Goal: Task Accomplishment & Management: Complete application form

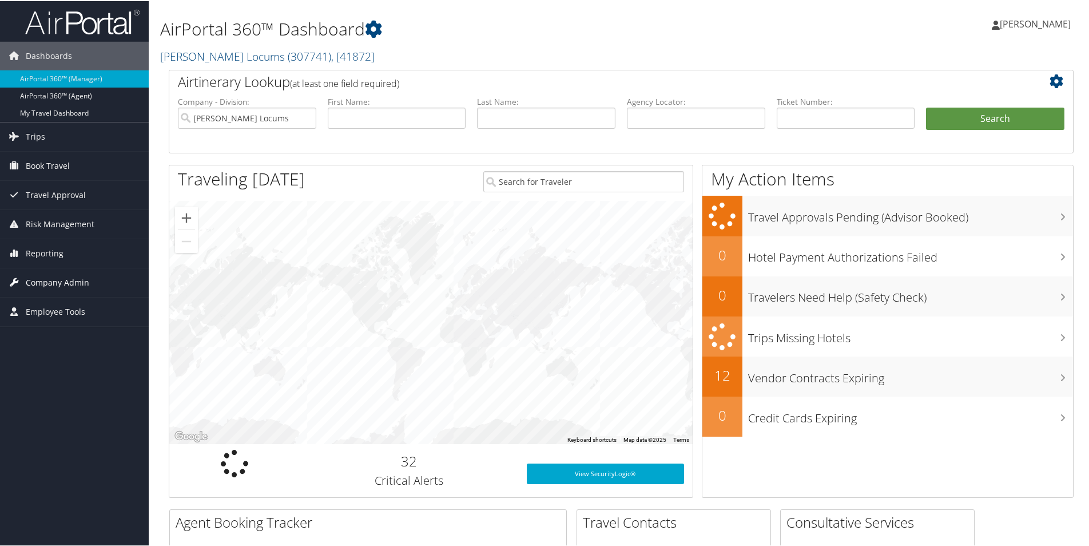
click at [42, 288] on span "Company Admin" at bounding box center [57, 281] width 63 height 29
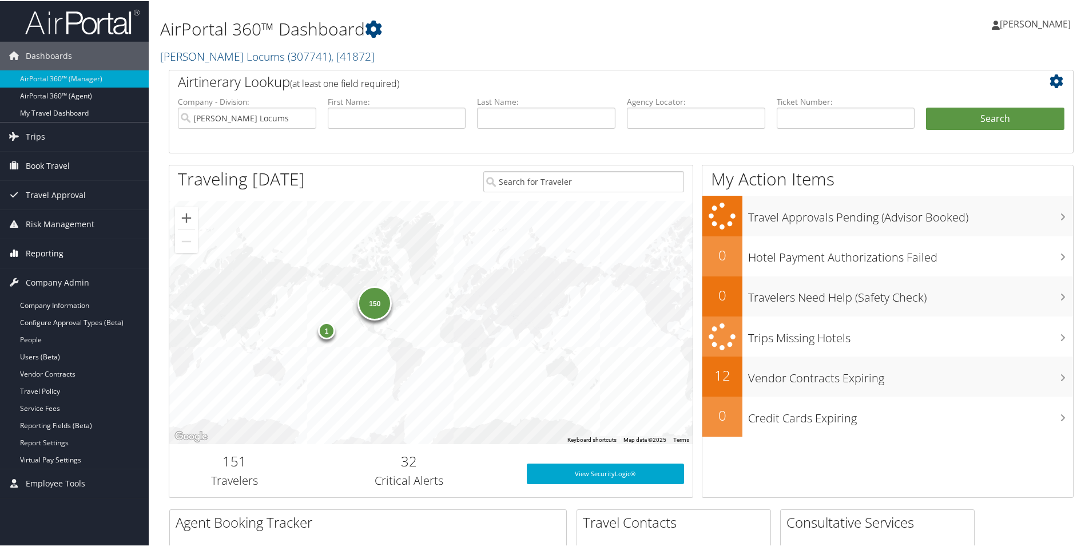
click at [51, 246] on span "Reporting" at bounding box center [45, 252] width 38 height 29
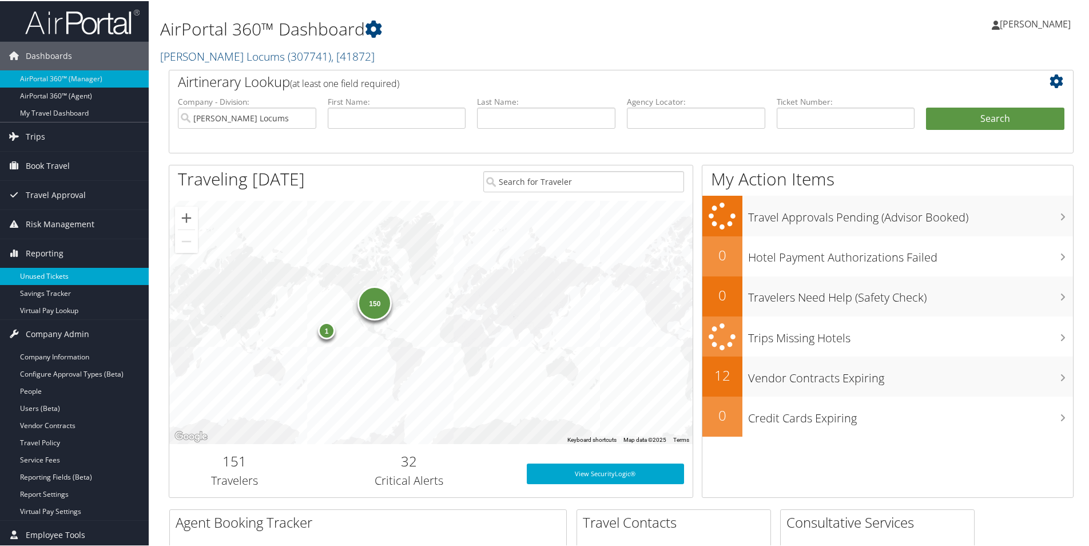
click at [43, 274] on link "Unused Tickets" at bounding box center [74, 275] width 149 height 17
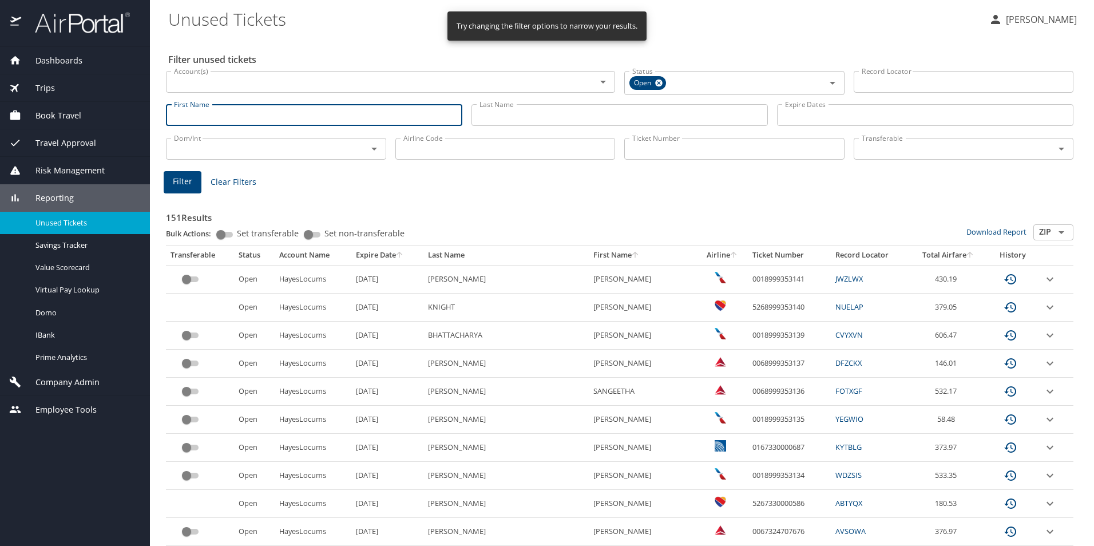
click at [204, 117] on input "First Name" at bounding box center [314, 115] width 296 height 22
click at [231, 112] on input "First Name" at bounding box center [314, 115] width 296 height 22
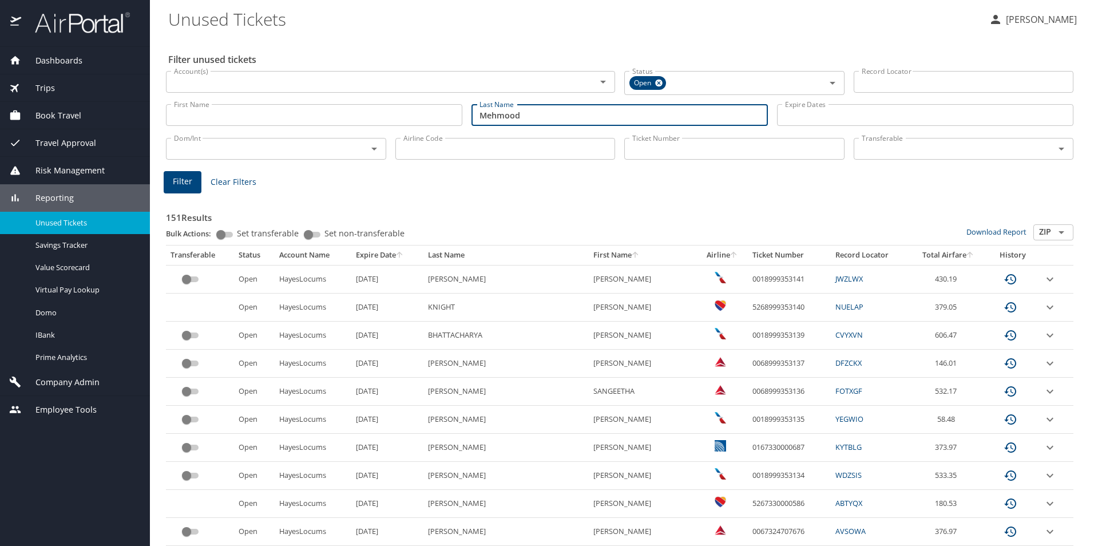
type input "Mehmood"
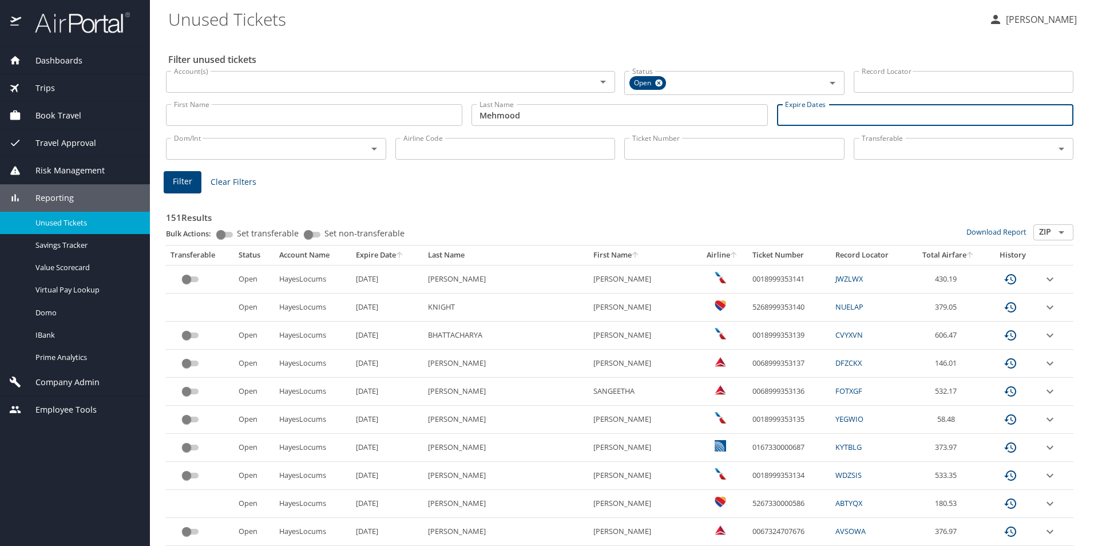
click at [185, 180] on span "Filter" at bounding box center [182, 181] width 19 height 14
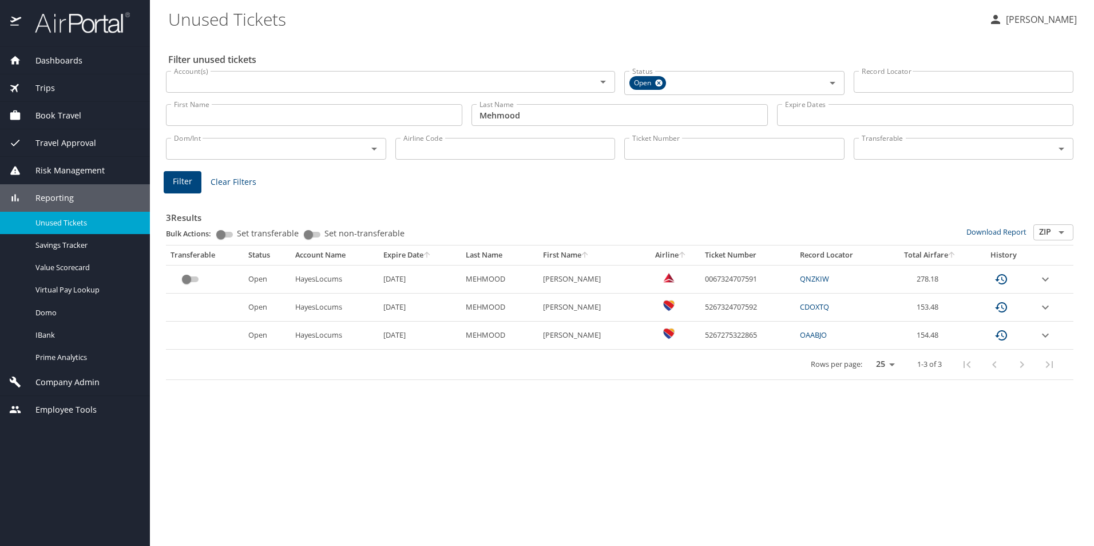
click at [813, 333] on link "OAABJO" at bounding box center [813, 334] width 27 height 10
drag, startPoint x: 757, startPoint y: 331, endPoint x: 689, endPoint y: 336, distance: 68.3
click at [689, 336] on tr "Open HayesLocums 7/24/2026 MEHMOOD FARHAT 5267275322865 OAABJO 154.48" at bounding box center [619, 335] width 907 height 28
copy tr "5267275322865"
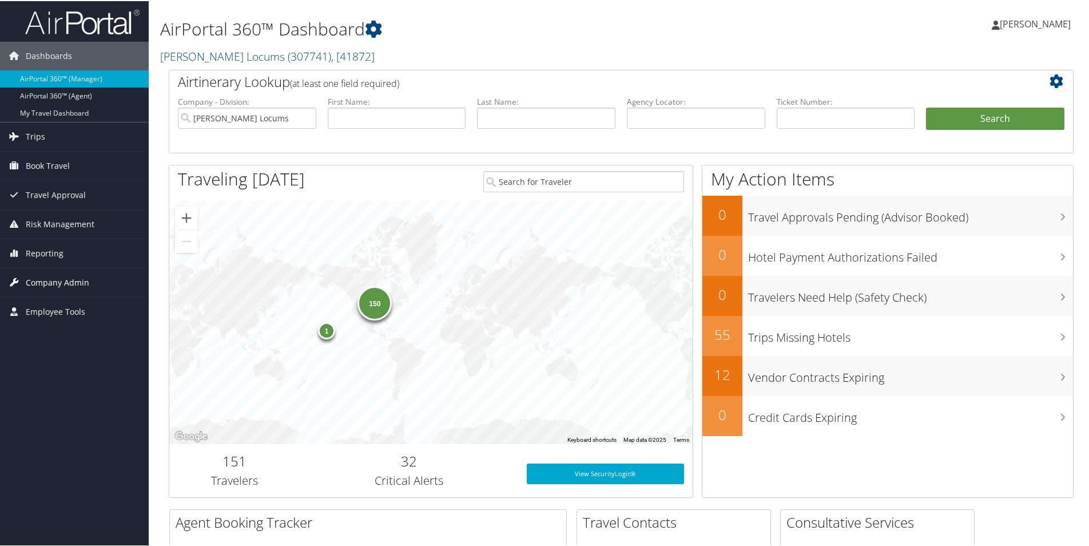
click at [58, 283] on span "Company Admin" at bounding box center [57, 281] width 63 height 29
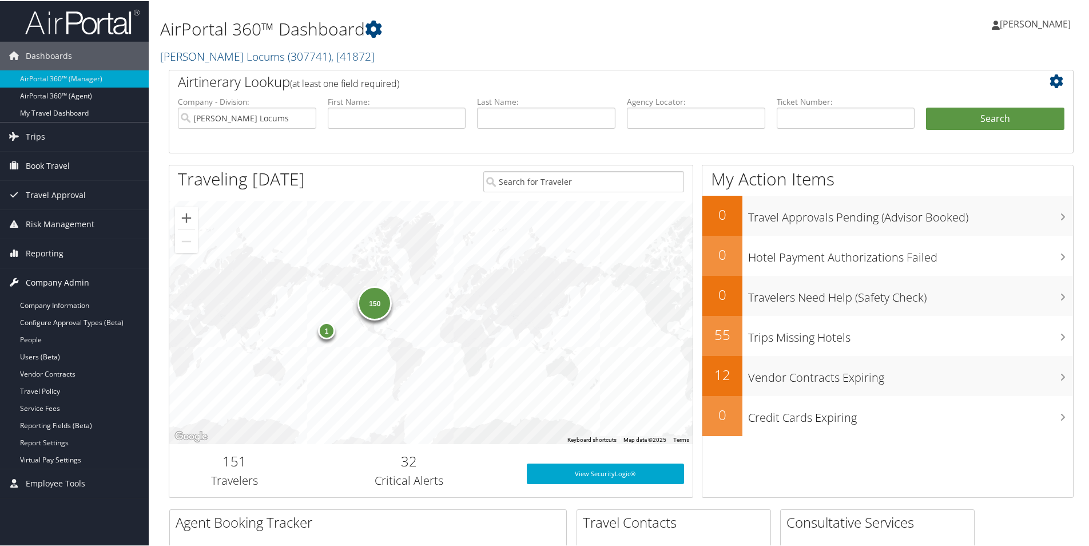
click at [53, 280] on span "Company Admin" at bounding box center [57, 281] width 63 height 29
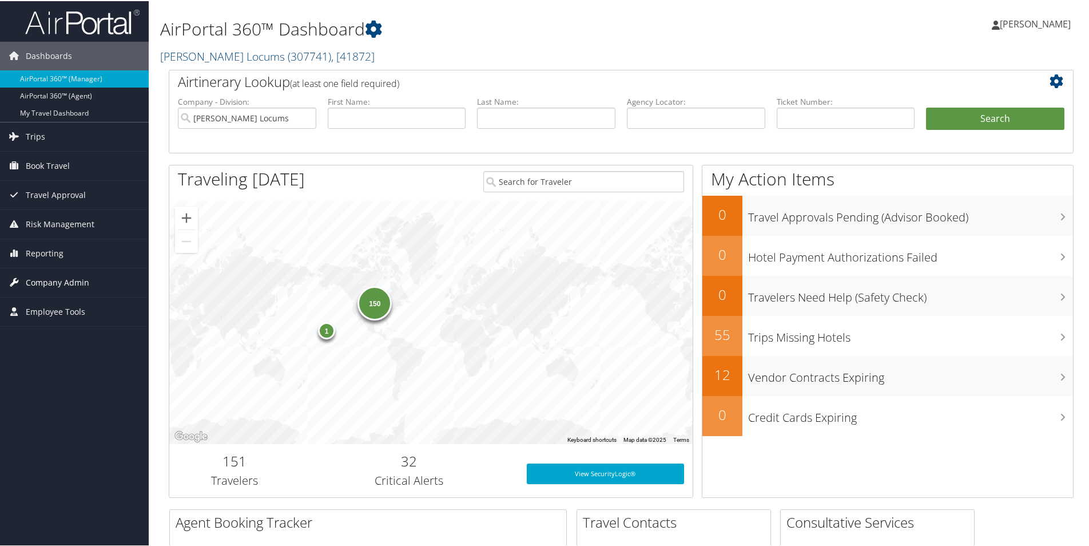
click at [55, 274] on span "Company Admin" at bounding box center [57, 281] width 63 height 29
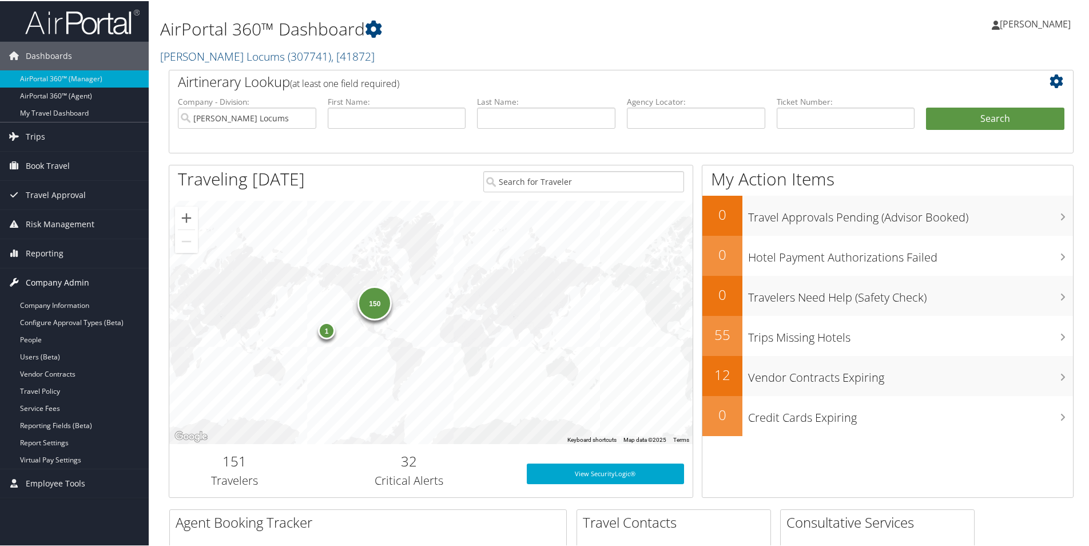
click at [48, 280] on span "Company Admin" at bounding box center [57, 281] width 63 height 29
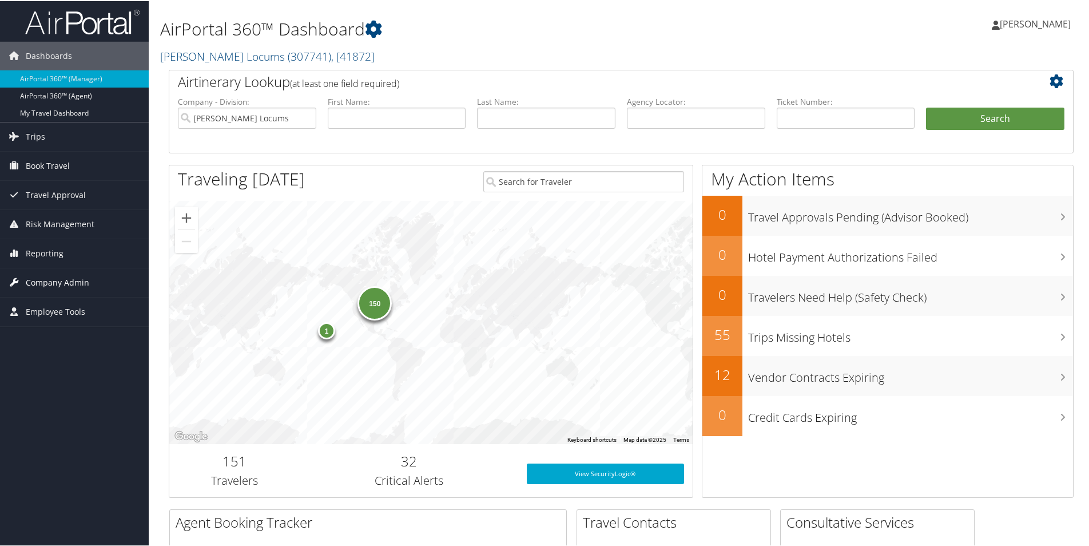
click at [50, 283] on span "Company Admin" at bounding box center [57, 281] width 63 height 29
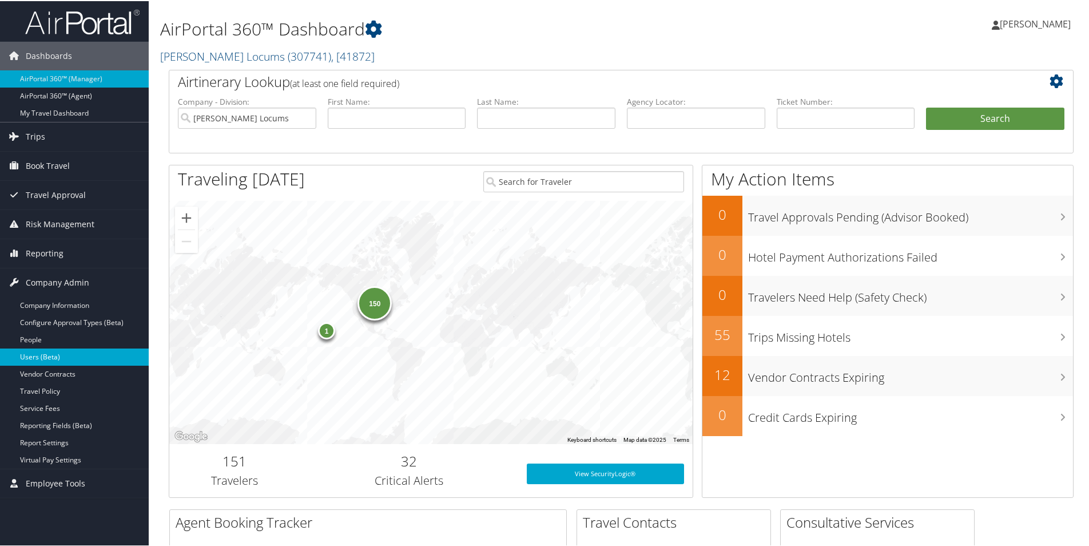
click at [43, 357] on link "Users (Beta)" at bounding box center [74, 355] width 149 height 17
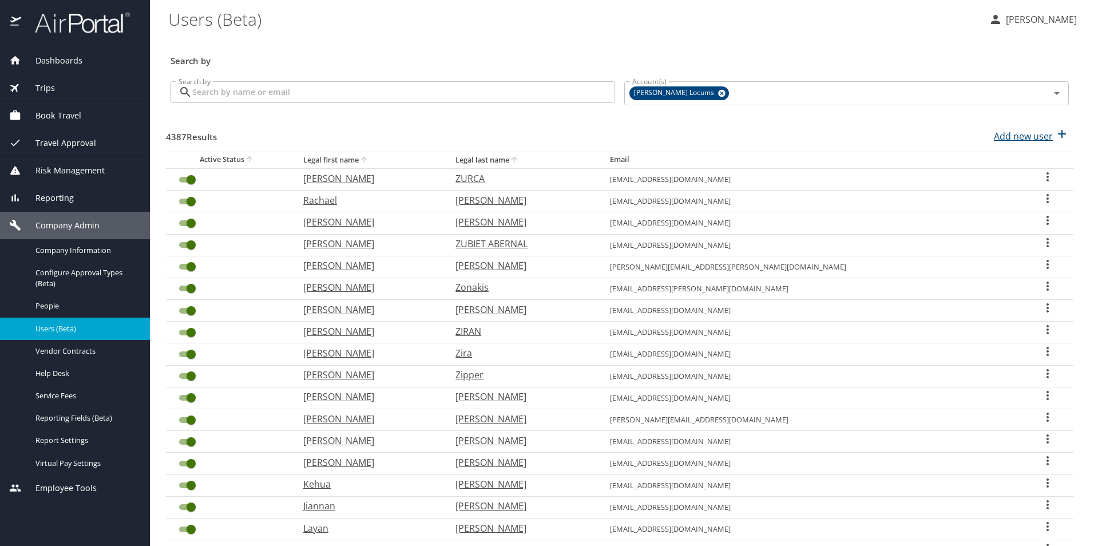
click at [1012, 130] on p "Add new user" at bounding box center [1022, 136] width 59 height 14
select select "US"
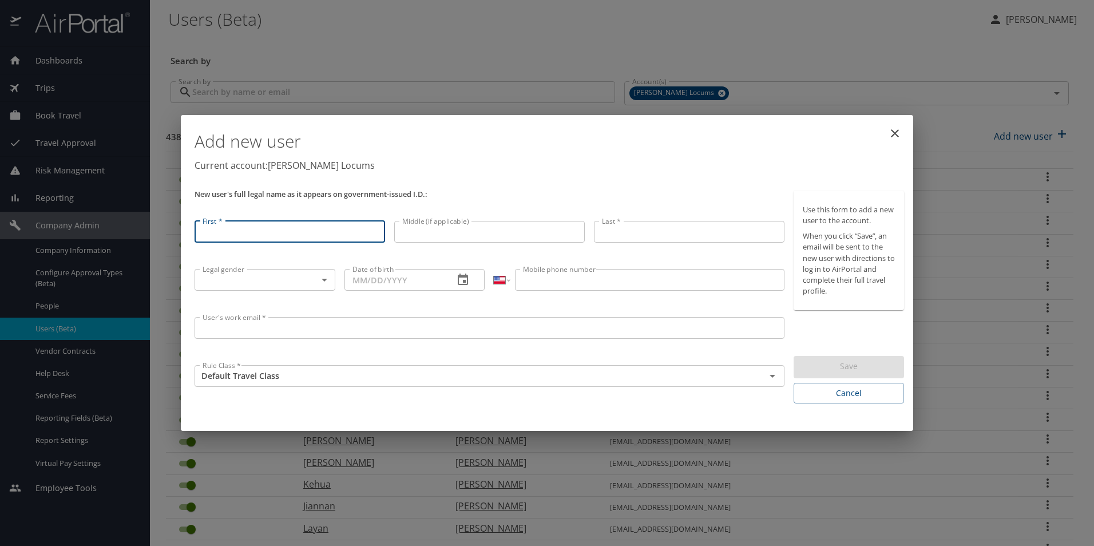
click at [317, 237] on input "First *" at bounding box center [289, 232] width 190 height 22
click at [894, 134] on icon "close" at bounding box center [894, 133] width 8 height 8
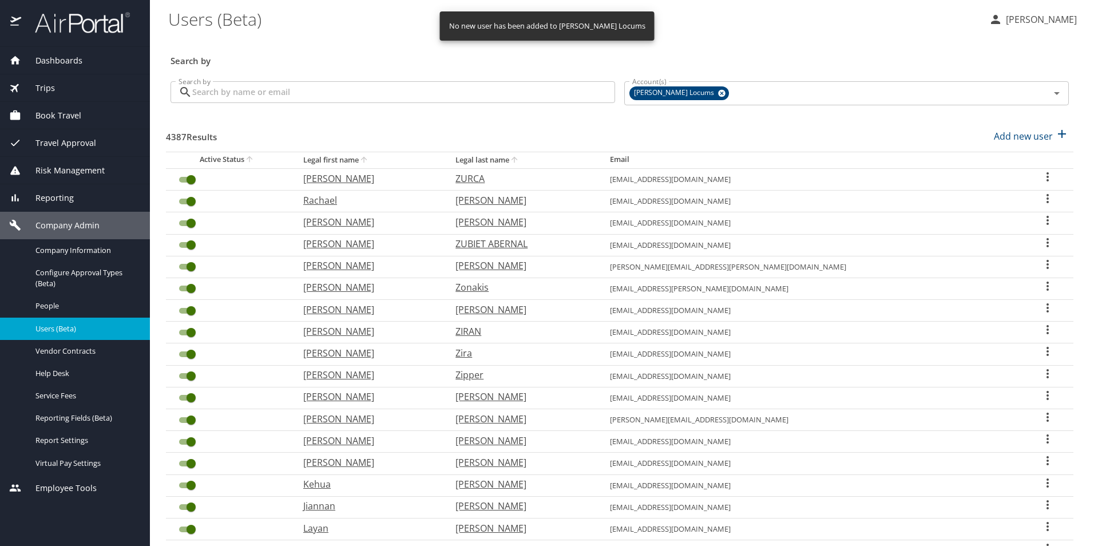
click at [348, 102] on input "Search by" at bounding box center [403, 92] width 423 height 22
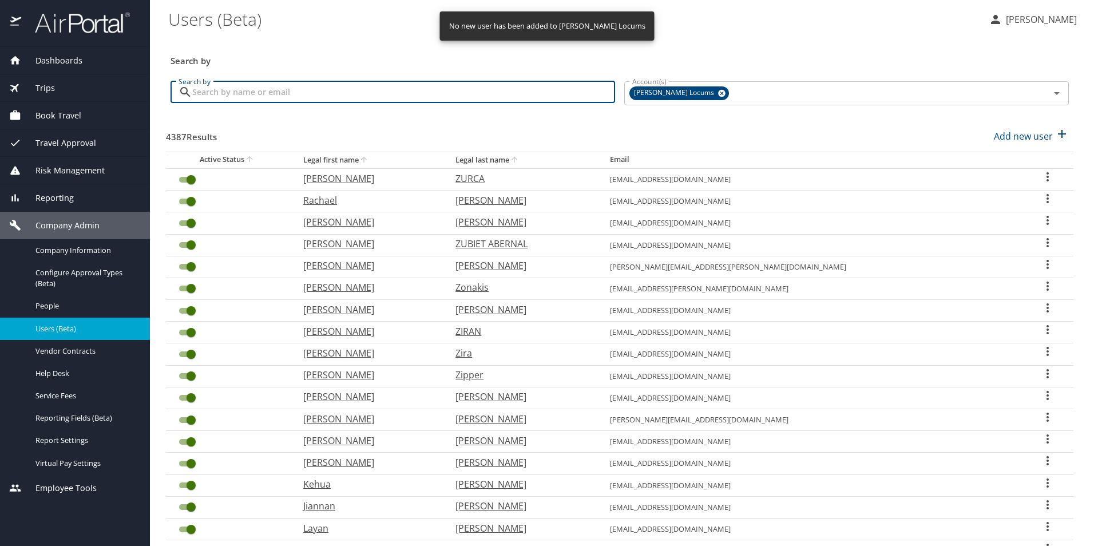
paste input "[EMAIL_ADDRESS][DOMAIN_NAME]"
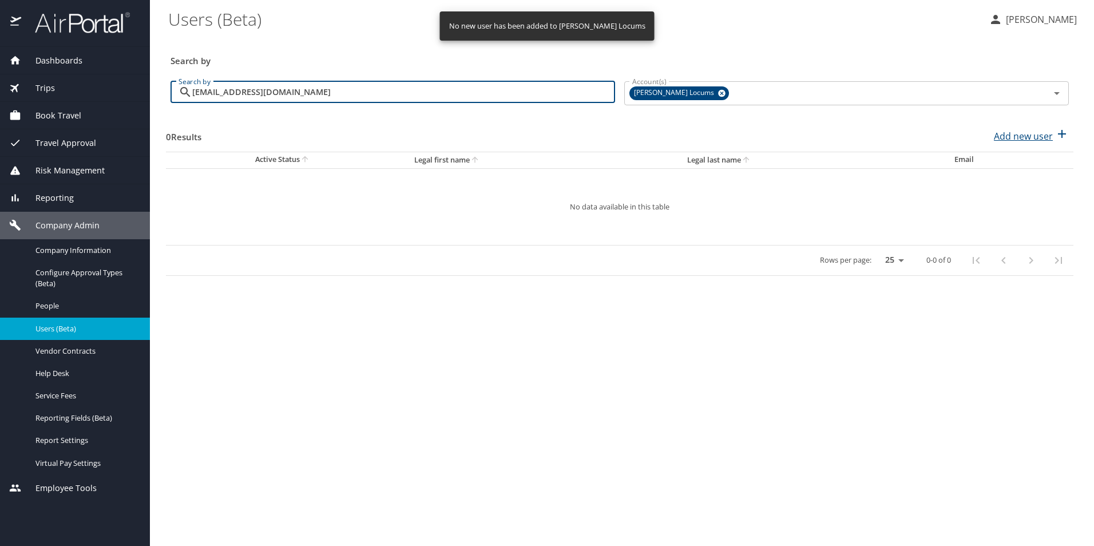
type input "[EMAIL_ADDRESS][DOMAIN_NAME]"
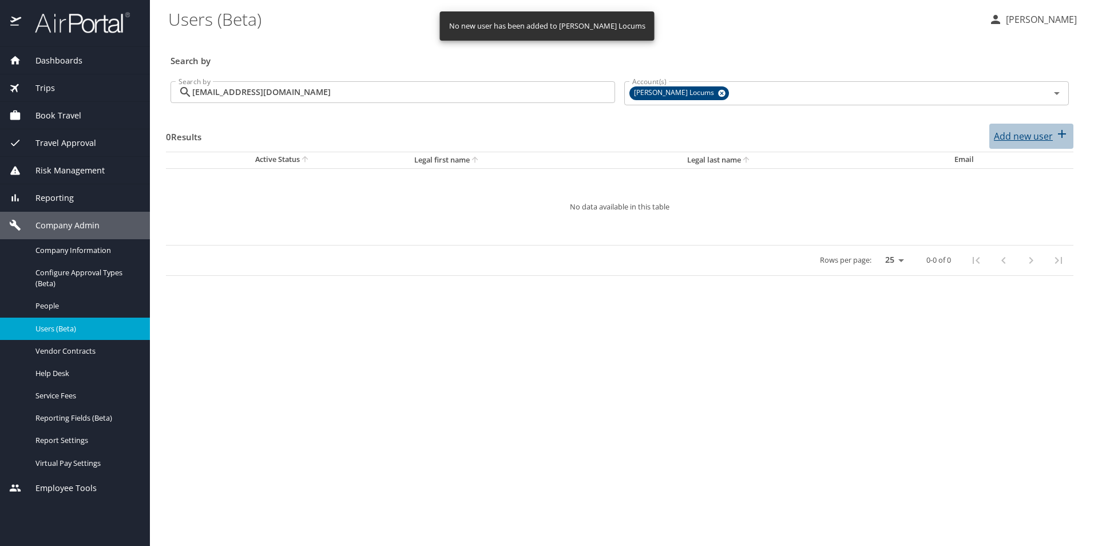
click at [1017, 130] on p "Add new user" at bounding box center [1022, 136] width 59 height 14
select select "US"
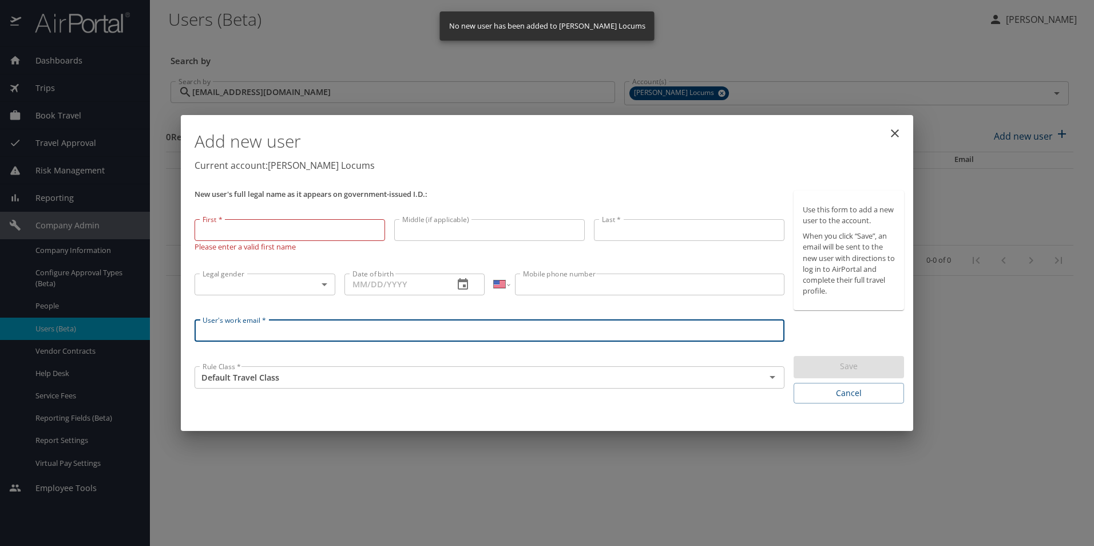
click at [273, 335] on input "User's work email *" at bounding box center [489, 331] width 590 height 22
paste input "[EMAIL_ADDRESS][DOMAIN_NAME]"
type input "[EMAIL_ADDRESS][DOMAIN_NAME]"
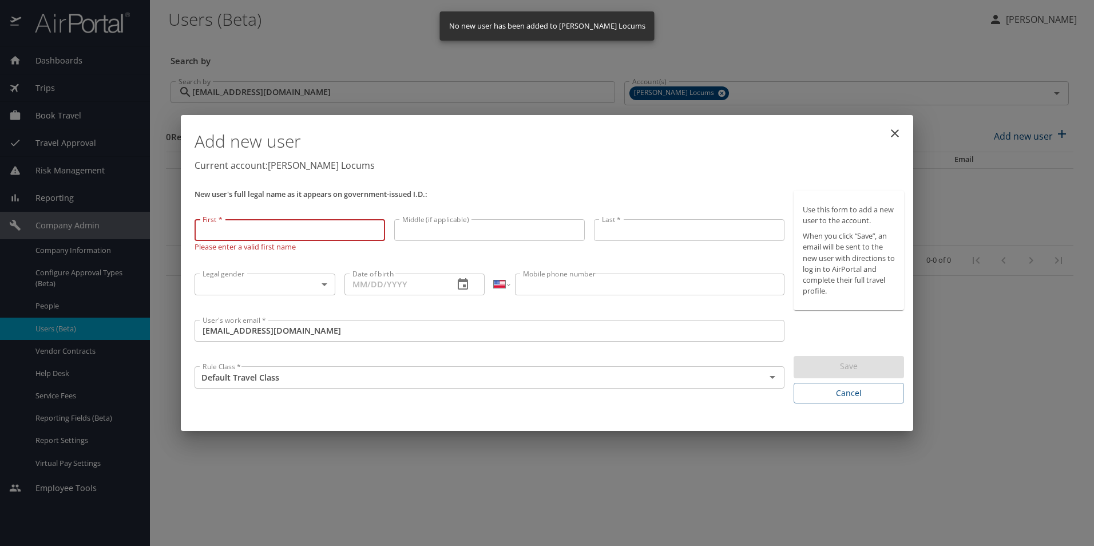
click at [221, 230] on input "First *" at bounding box center [289, 230] width 190 height 22
paste input "[PERSON_NAME]"
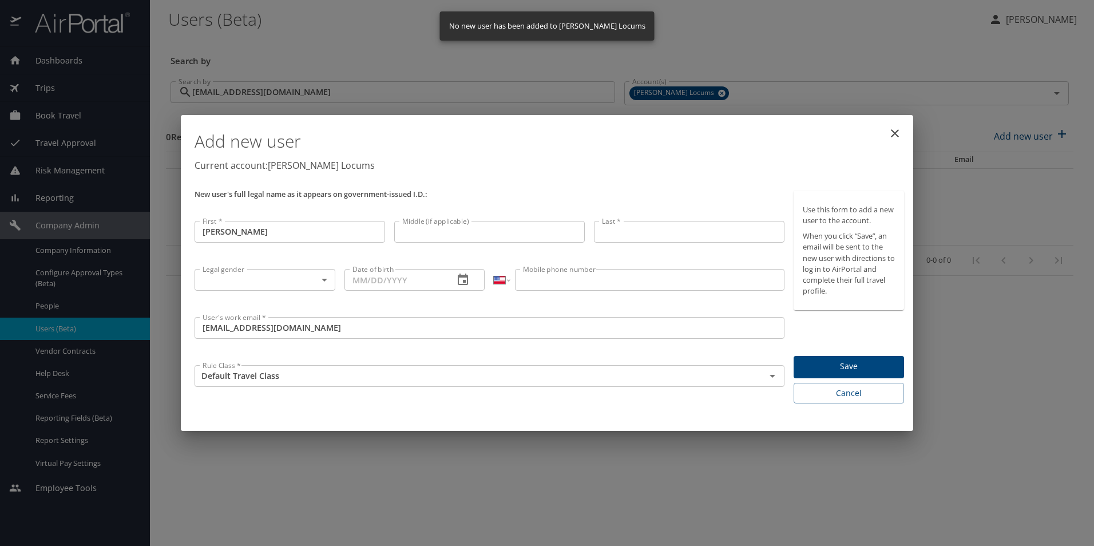
type input "[PERSON_NAME]"
click at [448, 233] on input "Middle (if applicable)" at bounding box center [489, 232] width 190 height 22
paste input "[PERSON_NAME]"
type input "[PERSON_NAME]"
click at [638, 230] on input "Last *" at bounding box center [689, 232] width 190 height 22
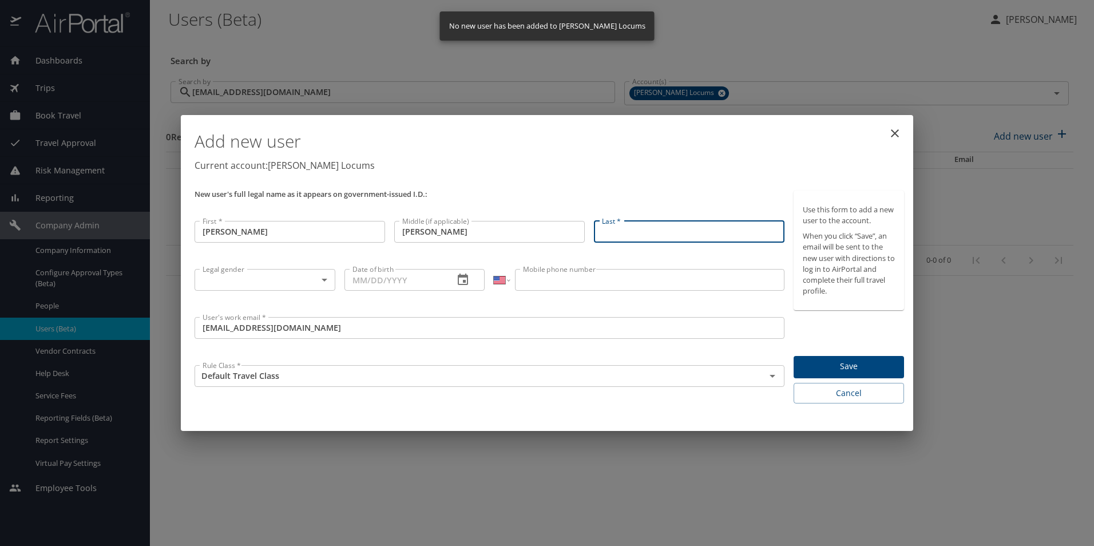
paste input "[PERSON_NAME]"
type input "[PERSON_NAME]"
drag, startPoint x: 283, startPoint y: 307, endPoint x: 283, endPoint y: 282, distance: 25.2
click at [283, 306] on div "Legal gender ​ Legal gender" at bounding box center [265, 287] width 150 height 47
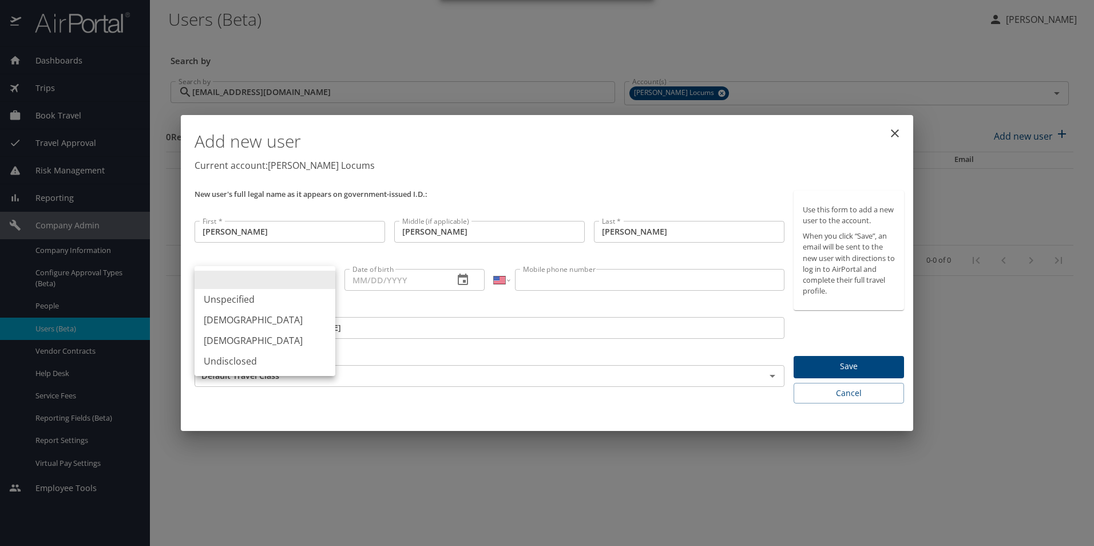
click at [283, 282] on body "Dashboards AirPortal 360™ Manager My Travel Dashboard Trips Airtinerary® Lookup…" at bounding box center [547, 273] width 1094 height 546
click at [243, 325] on li "[DEMOGRAPHIC_DATA]" at bounding box center [264, 319] width 141 height 21
type input "[DEMOGRAPHIC_DATA]"
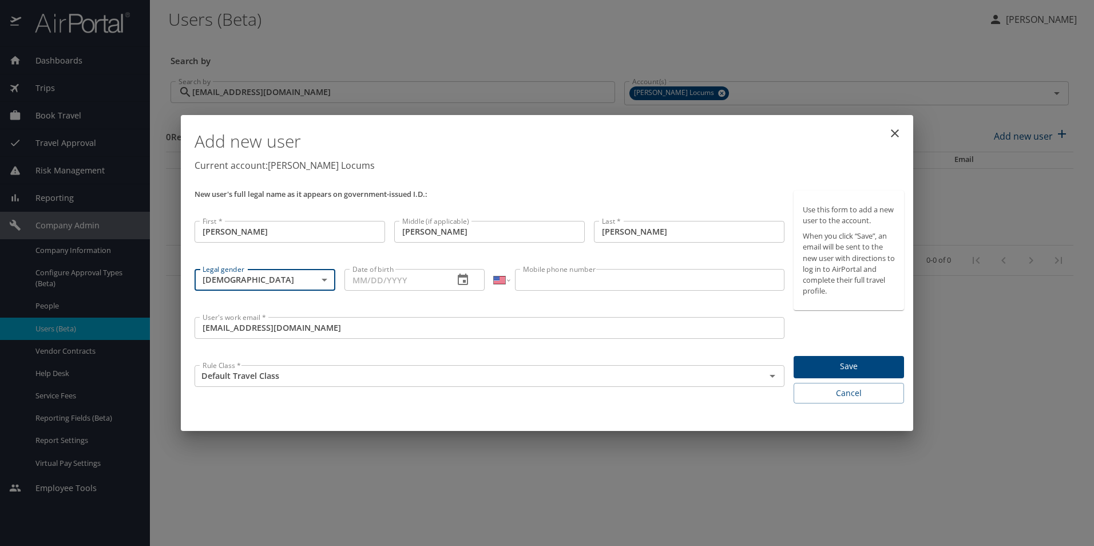
click at [399, 288] on input "Date of birth" at bounding box center [394, 280] width 101 height 22
paste input "[DATE]"
type input "[DATE]"
click at [586, 273] on input "Mobile phone number" at bounding box center [649, 280] width 269 height 22
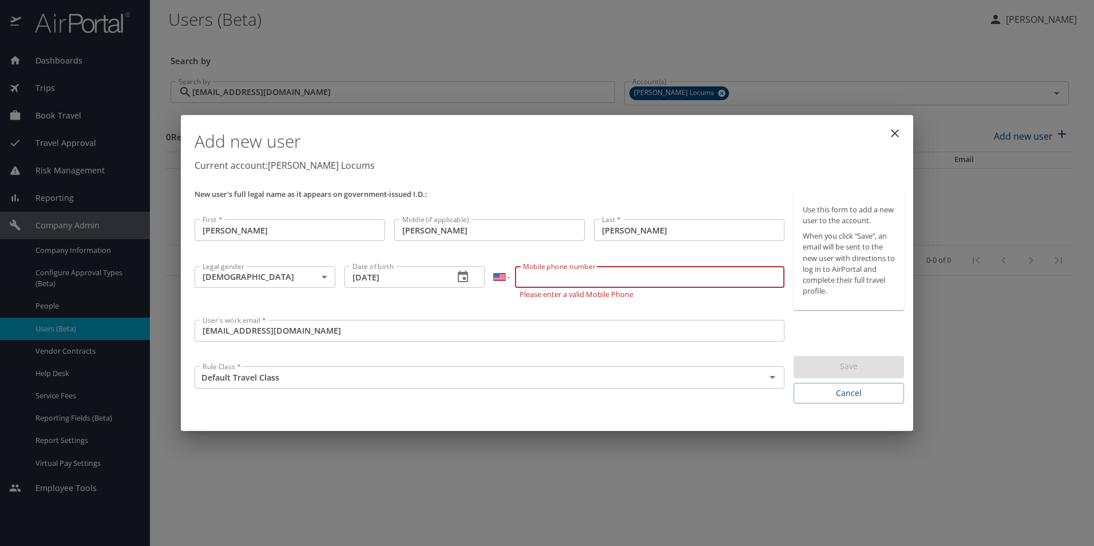
click at [540, 282] on input "Mobile phone number" at bounding box center [649, 277] width 269 height 22
paste input "[PHONE_NUMBER]"
type input "[PHONE_NUMBER]"
click at [758, 297] on div "International [GEOGRAPHIC_DATA] [GEOGRAPHIC_DATA] [GEOGRAPHIC_DATA] [GEOGRAPHIC…" at bounding box center [638, 288] width 299 height 54
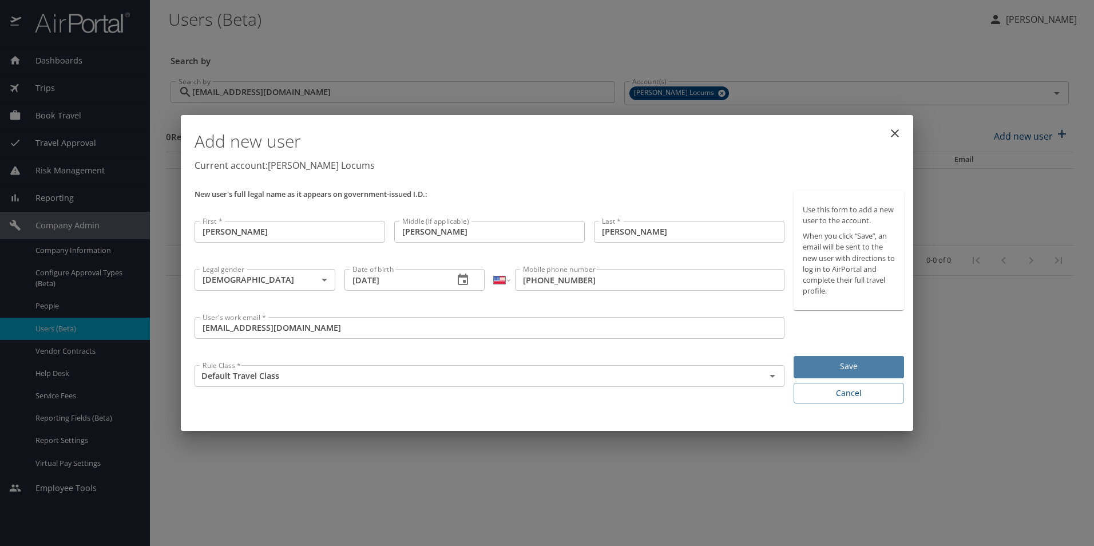
click at [824, 363] on span "Save" at bounding box center [848, 366] width 92 height 14
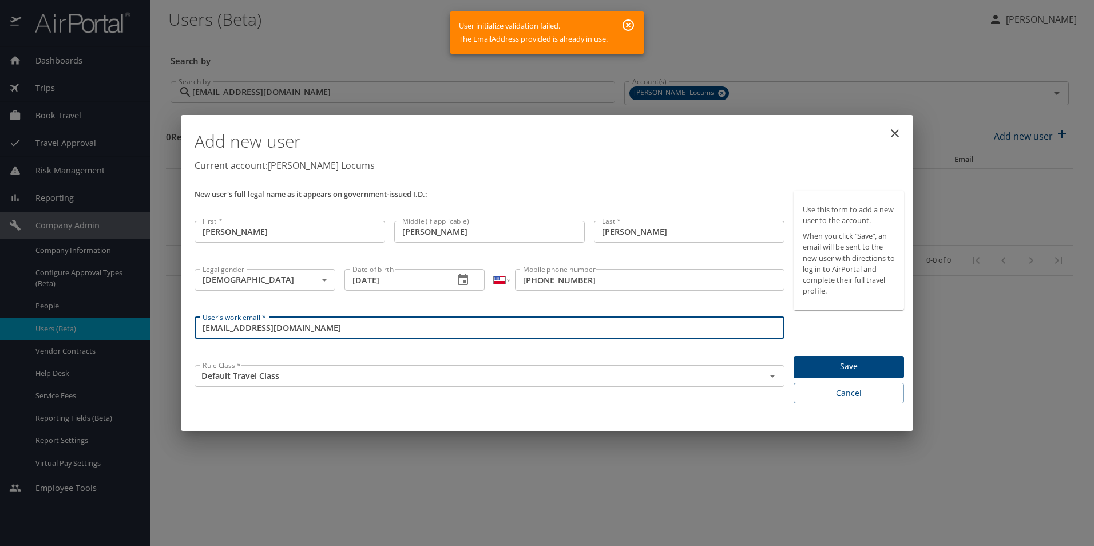
click at [309, 326] on input "[EMAIL_ADDRESS][DOMAIN_NAME]" at bounding box center [489, 328] width 590 height 22
click at [324, 331] on input "[EMAIL_ADDRESS][DOMAIN_NAME]" at bounding box center [489, 328] width 590 height 22
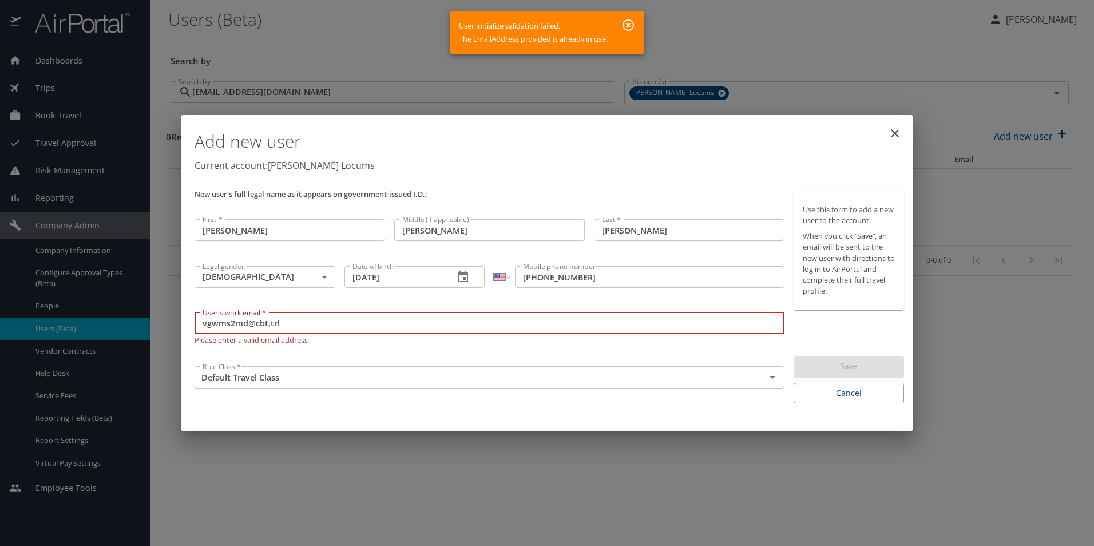
drag, startPoint x: 316, startPoint y: 332, endPoint x: 161, endPoint y: 332, distance: 155.0
click at [161, 332] on div "Add new user Current account: [PERSON_NAME] Locums New user's full legal name a…" at bounding box center [547, 273] width 1094 height 546
drag, startPoint x: 303, startPoint y: 317, endPoint x: 144, endPoint y: 321, distance: 159.6
click at [144, 321] on div "Add new user Current account: [PERSON_NAME] Locums New user's full legal name a…" at bounding box center [547, 273] width 1094 height 546
paste input "[DOMAIN_NAME]"
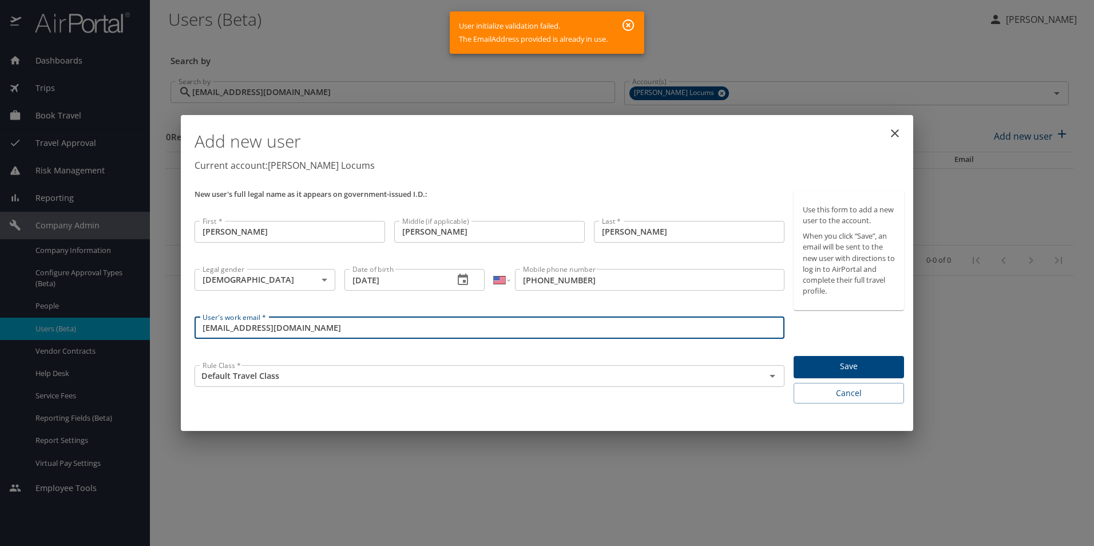
click at [823, 372] on span "Save" at bounding box center [848, 366] width 92 height 14
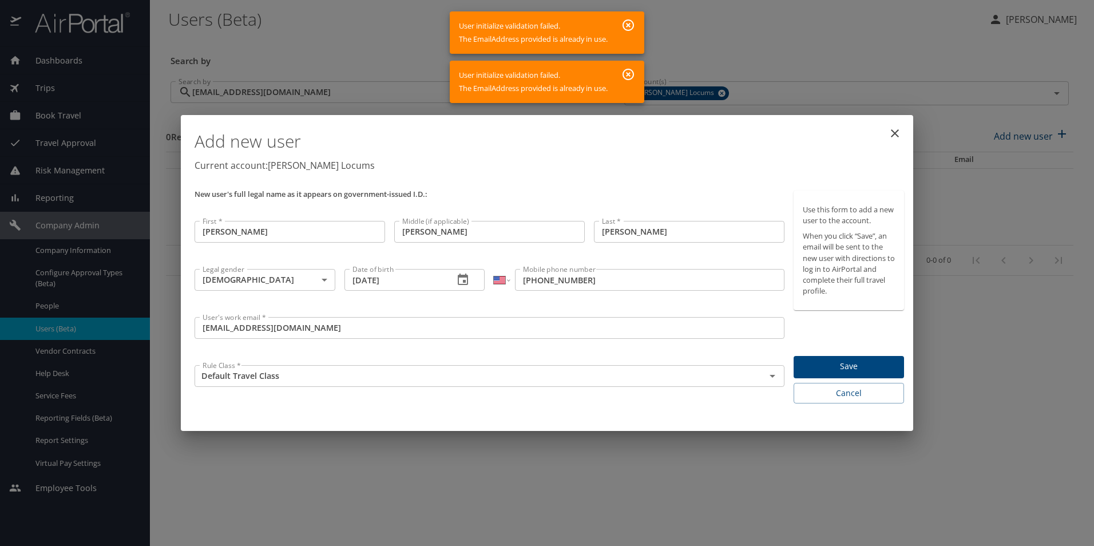
click at [321, 329] on input "[EMAIL_ADDRESS][DOMAIN_NAME]" at bounding box center [489, 328] width 590 height 22
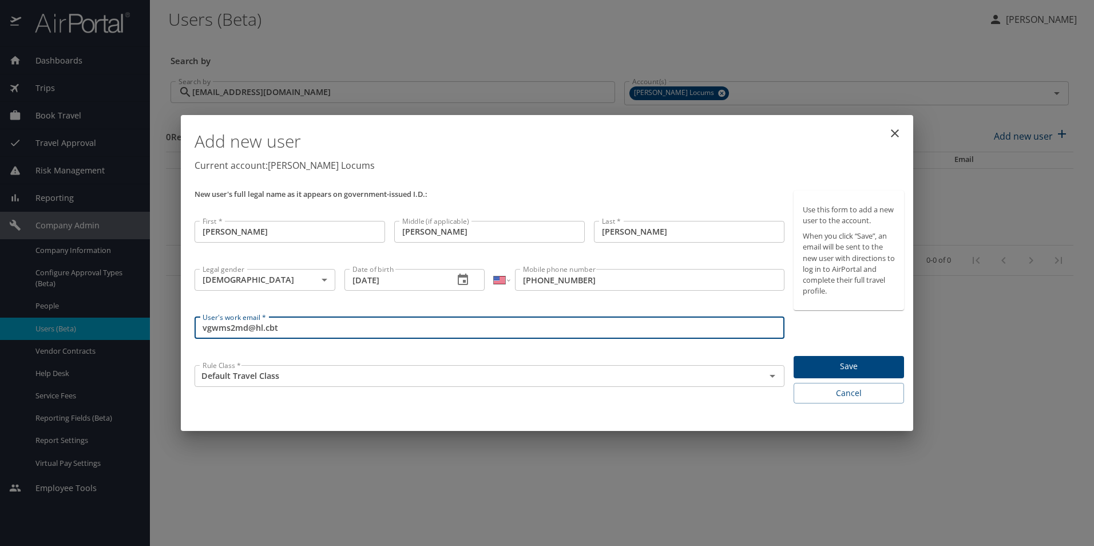
type input "vgwms2md@hl.cbt"
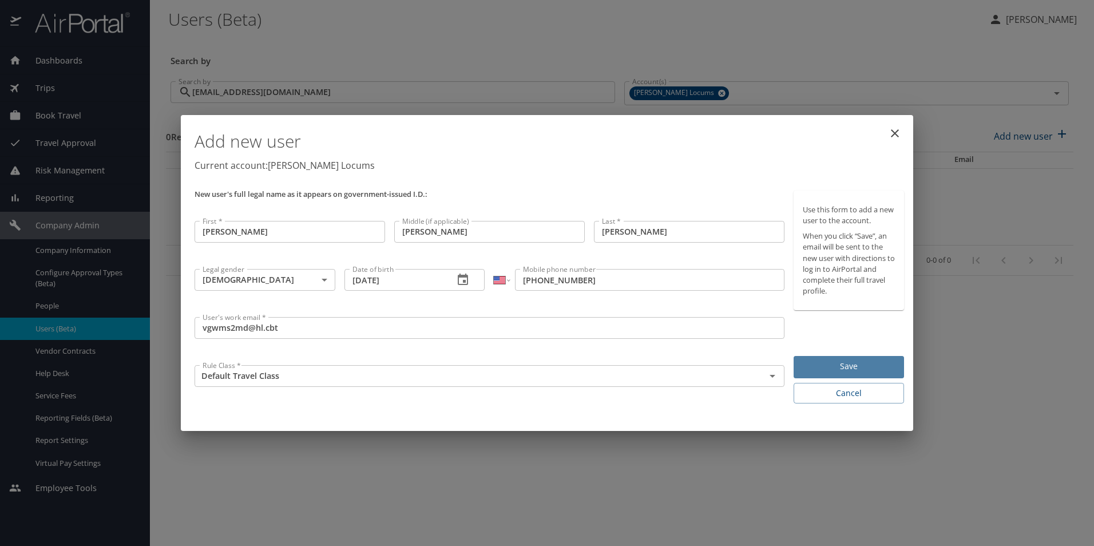
click at [850, 373] on button "Save" at bounding box center [848, 367] width 110 height 22
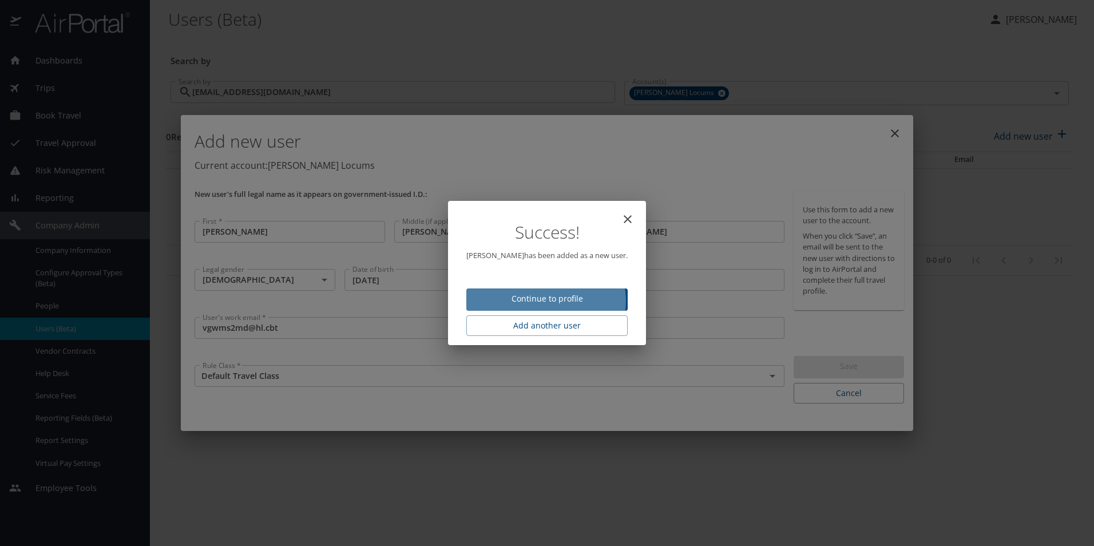
click at [547, 301] on span "Continue to profile" at bounding box center [546, 299] width 143 height 14
select select "US"
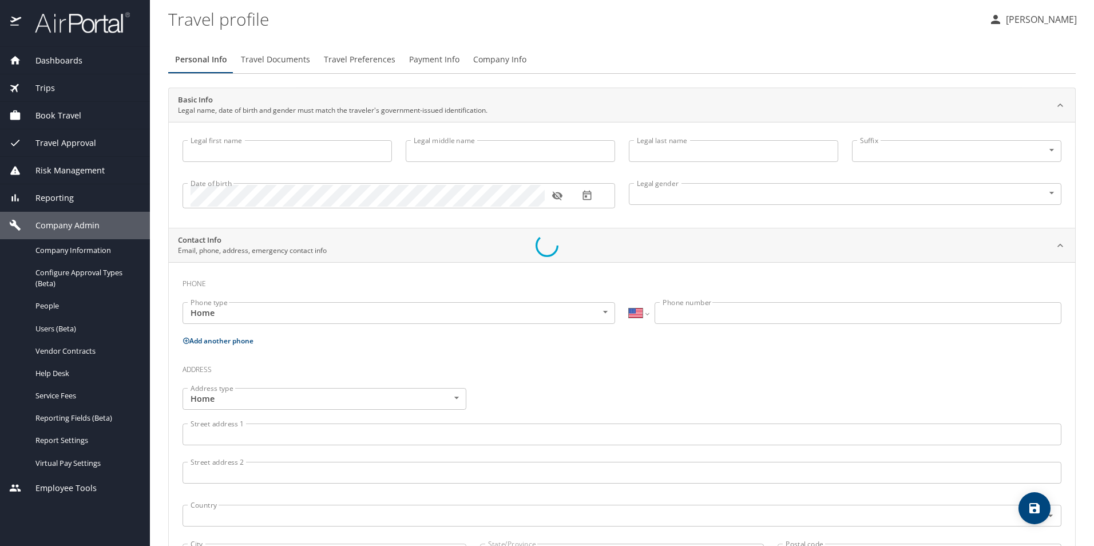
type input "[PERSON_NAME]"
type input "[DEMOGRAPHIC_DATA]"
select select "US"
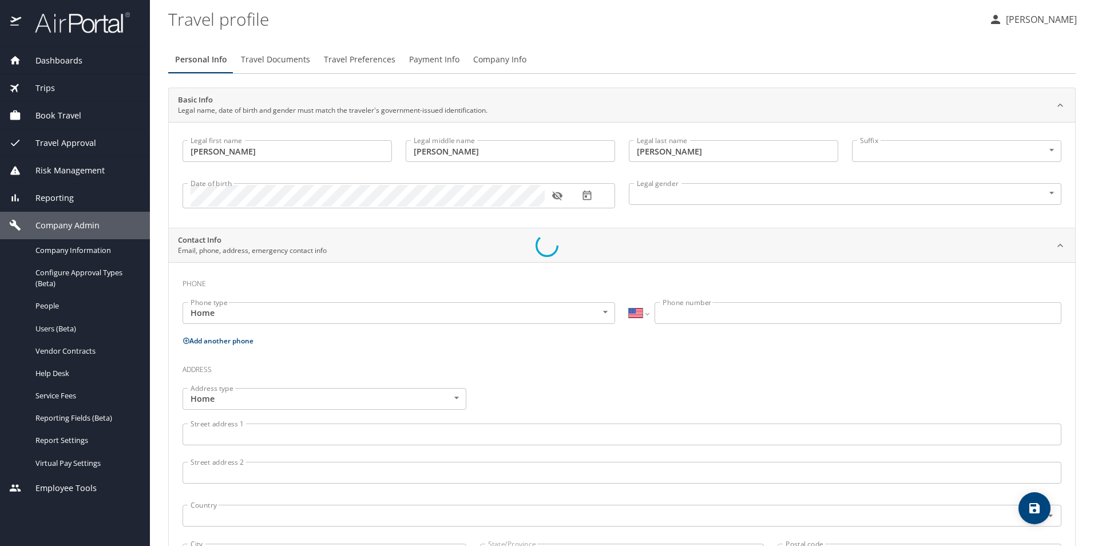
select select "US"
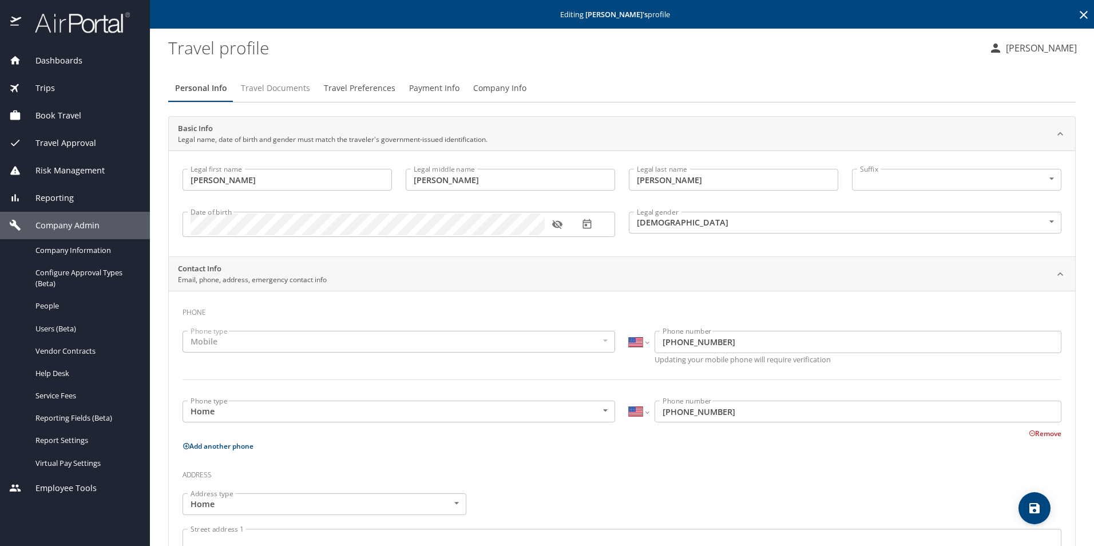
click at [273, 86] on span "Travel Documents" at bounding box center [275, 88] width 69 height 14
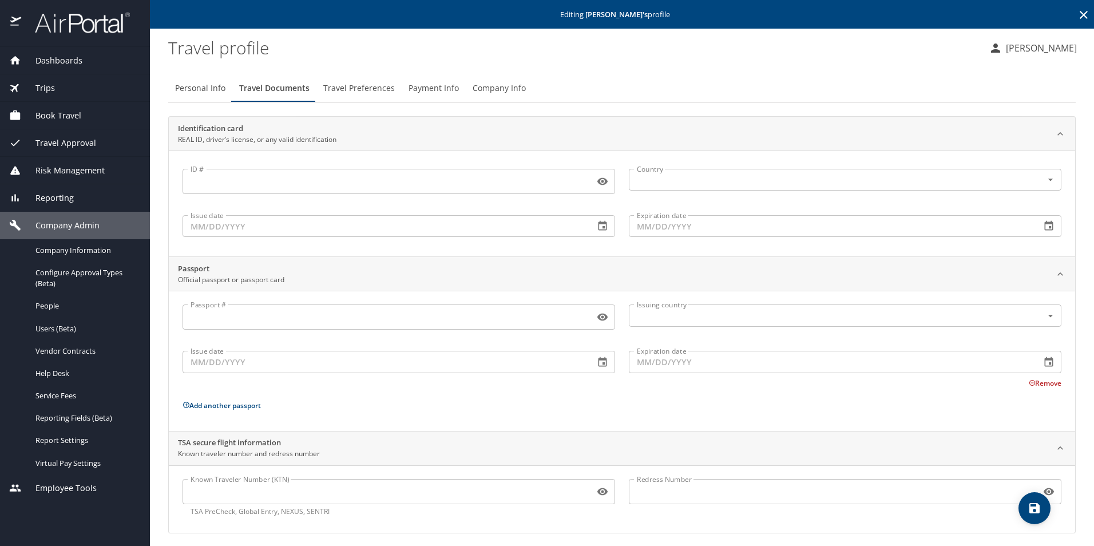
click at [190, 93] on span "Personal Info" at bounding box center [200, 88] width 50 height 14
select select "US"
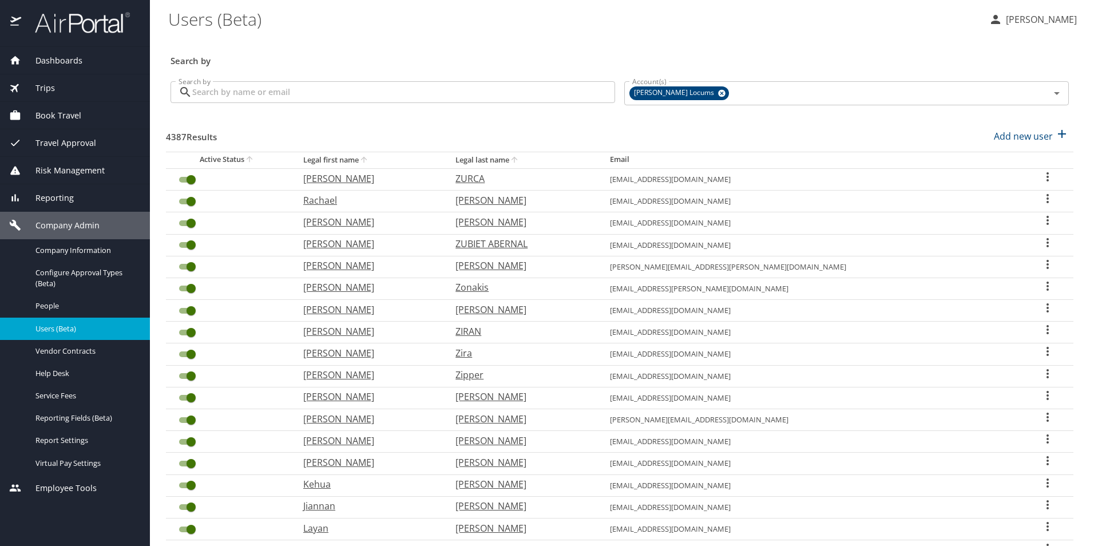
click at [260, 96] on input "Search by" at bounding box center [403, 92] width 423 height 22
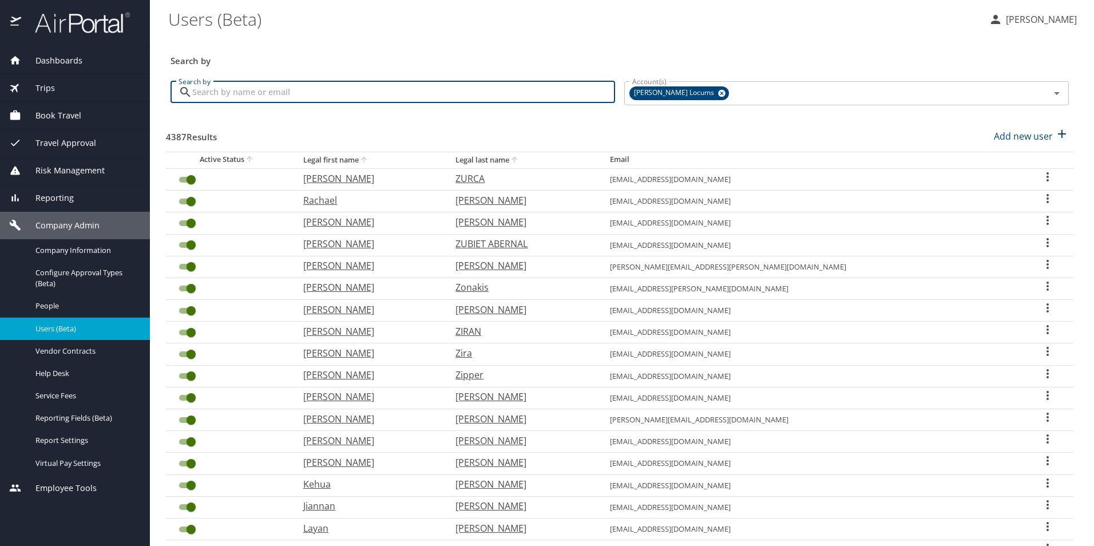
paste input "[EMAIL_ADDRESS][DOMAIN_NAME]"
click at [309, 93] on input "[EMAIL_ADDRESS][DOMAIN_NAME]" at bounding box center [403, 92] width 423 height 22
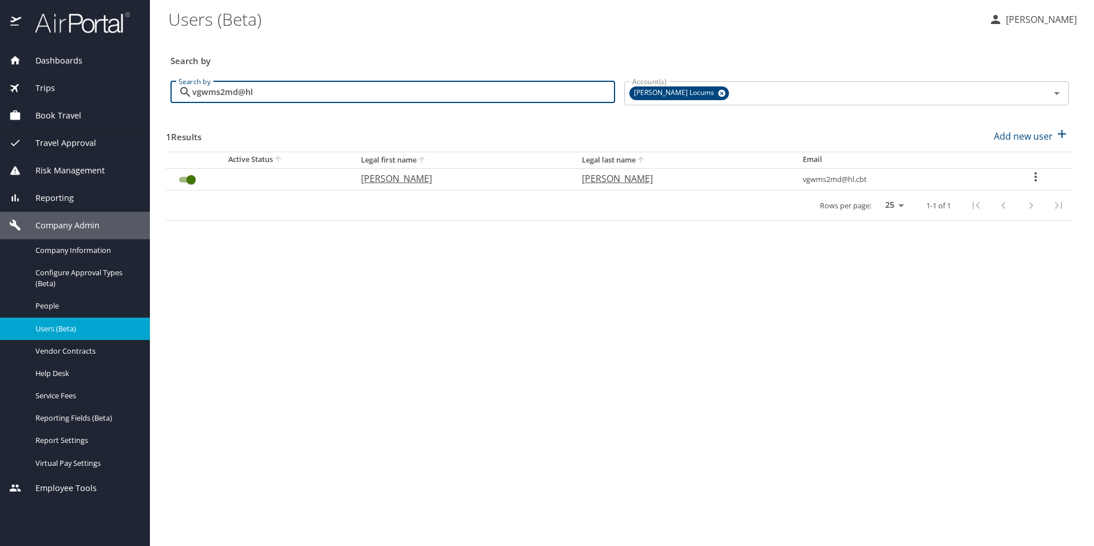
type input "vgwms2md@hl"
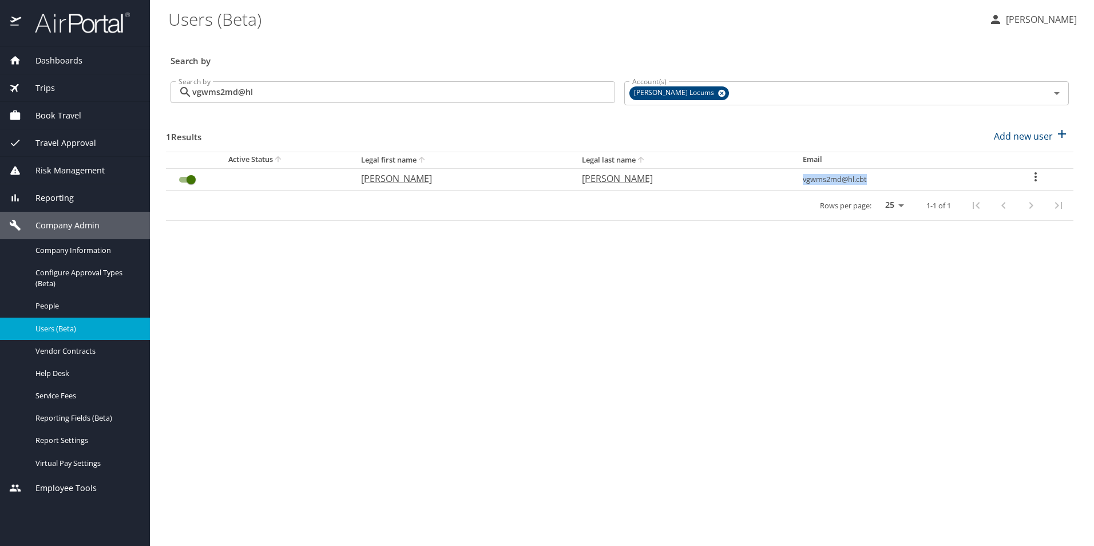
drag, startPoint x: 876, startPoint y: 176, endPoint x: 801, endPoint y: 186, distance: 75.1
click at [801, 186] on td "vgwms2md@hl.cbt" at bounding box center [895, 179] width 205 height 22
click at [384, 179] on p "[PERSON_NAME]" at bounding box center [460, 179] width 198 height 14
select select "US"
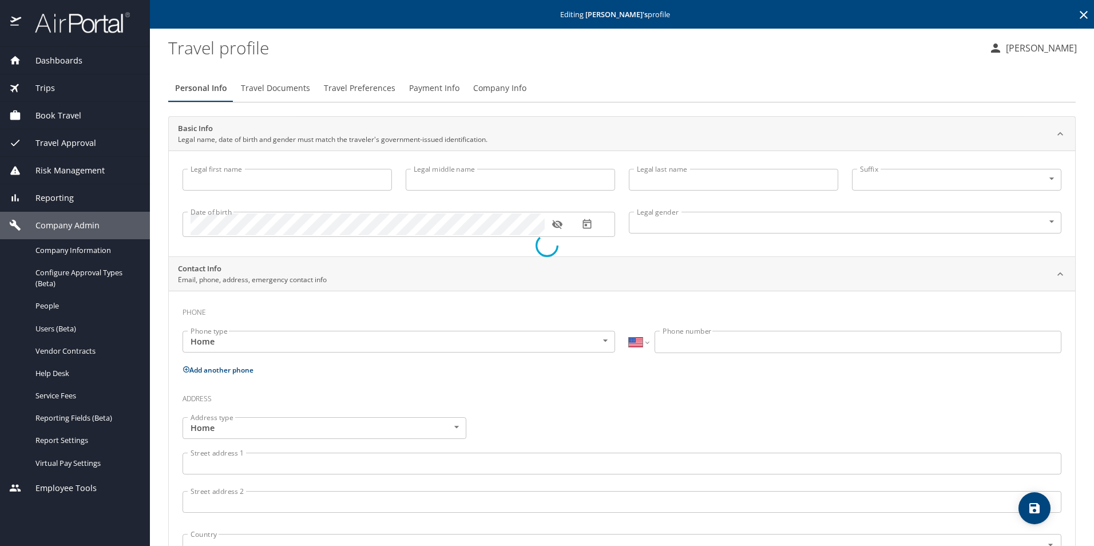
type input "[PERSON_NAME]"
type input "[DEMOGRAPHIC_DATA]"
select select "US"
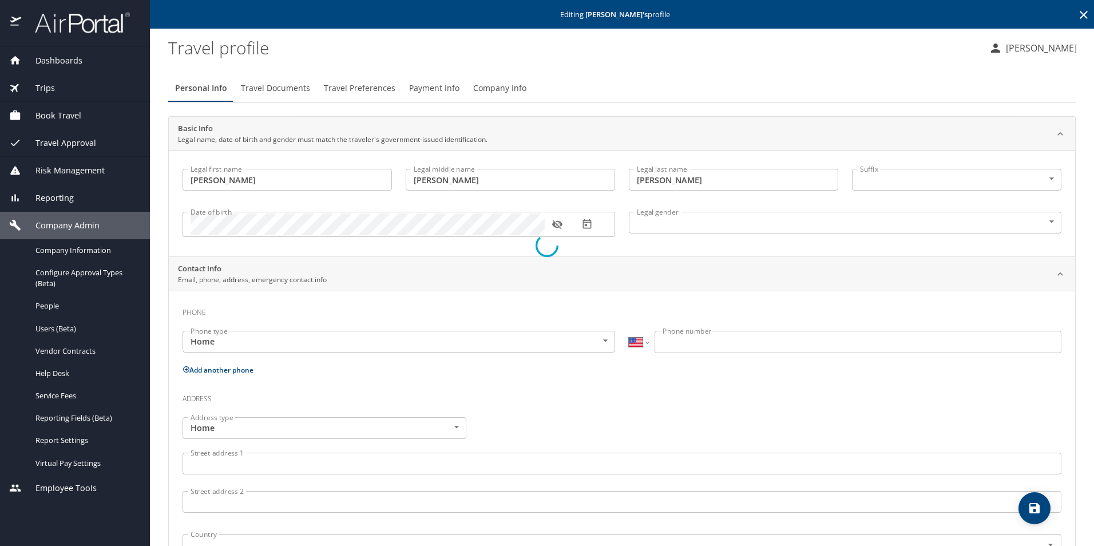
select select "US"
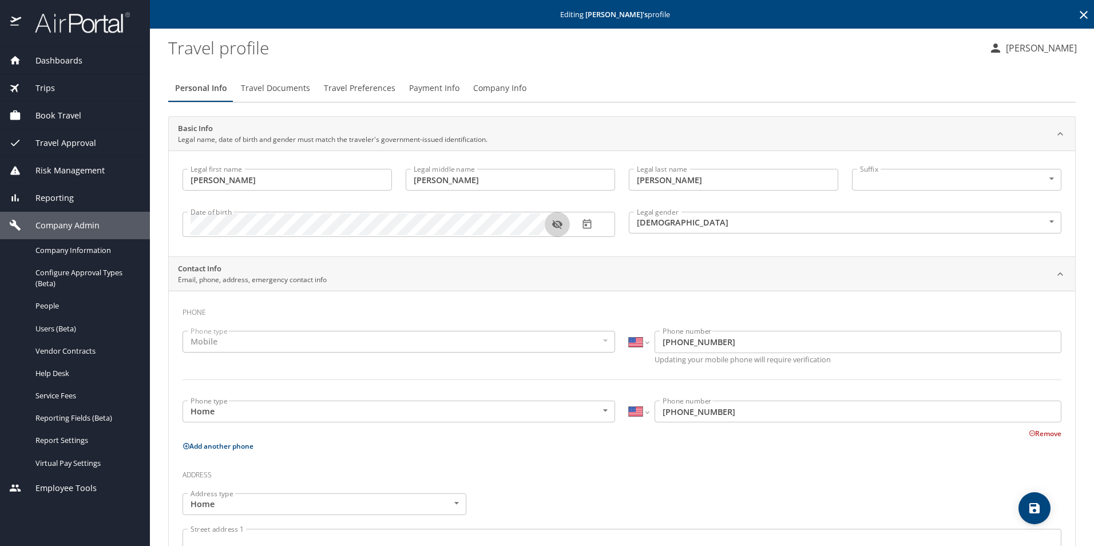
click at [557, 224] on icon "button" at bounding box center [556, 223] width 11 height 11
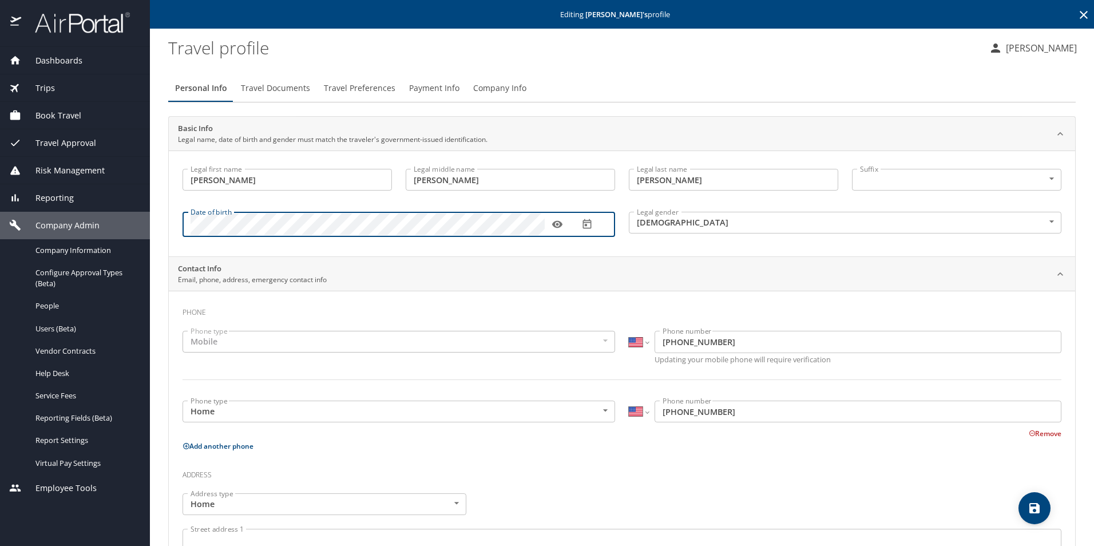
click at [178, 227] on div "Date of birth Date of birth" at bounding box center [399, 223] width 446 height 47
